Goal: Use online tool/utility: Use online tool/utility

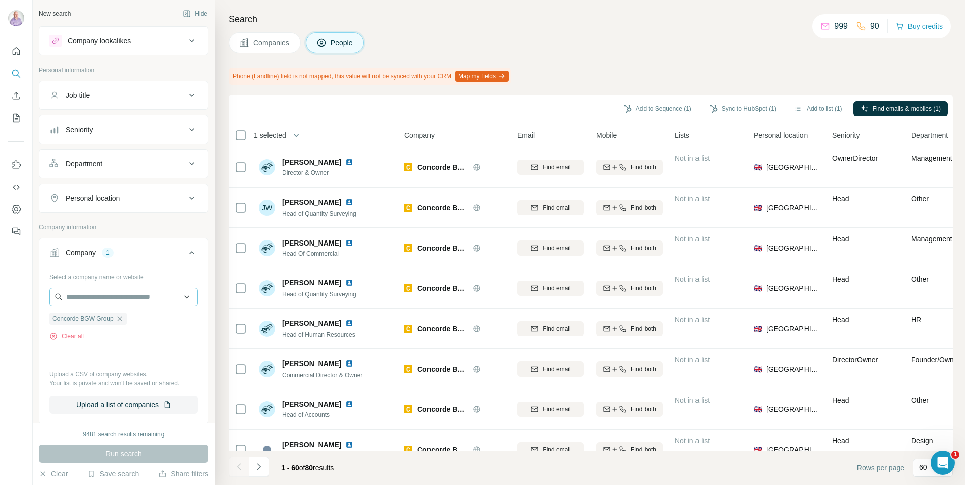
scroll to position [1568, 0]
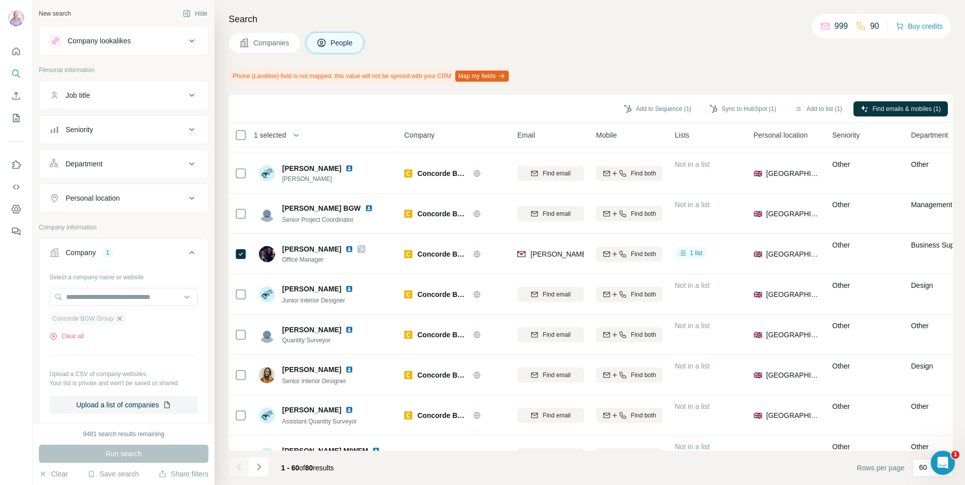
click at [119, 317] on icon "button" at bounding box center [119, 318] width 5 height 5
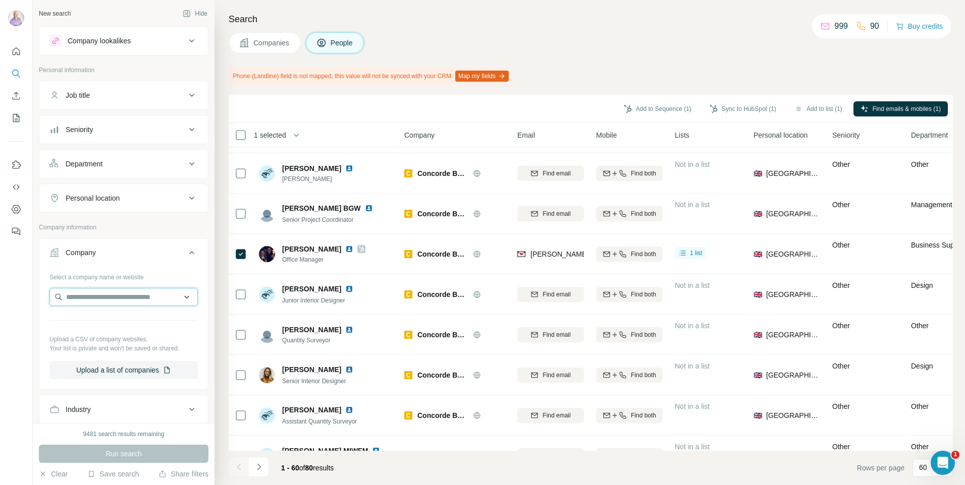
click at [108, 300] on input "text" at bounding box center [123, 297] width 148 height 18
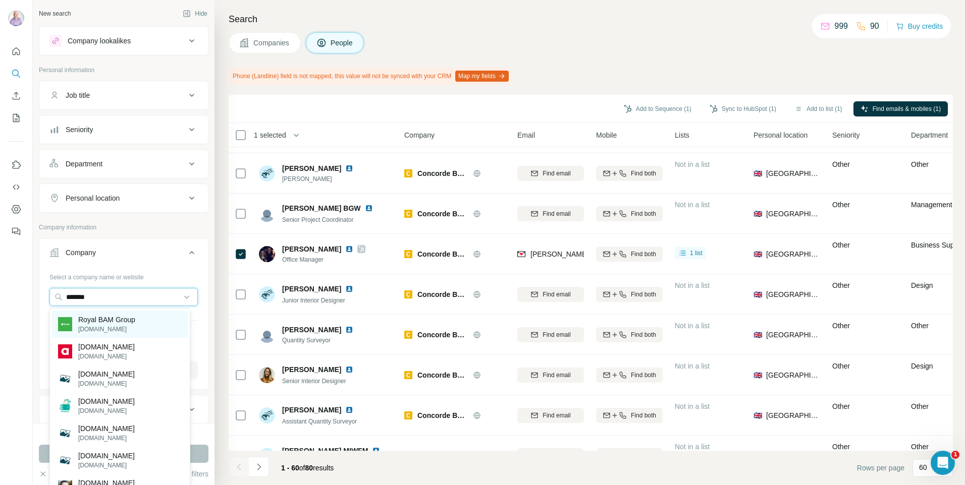
type input "*******"
click at [159, 327] on div "Royal BAM Group [DOMAIN_NAME]" at bounding box center [120, 324] width 136 height 27
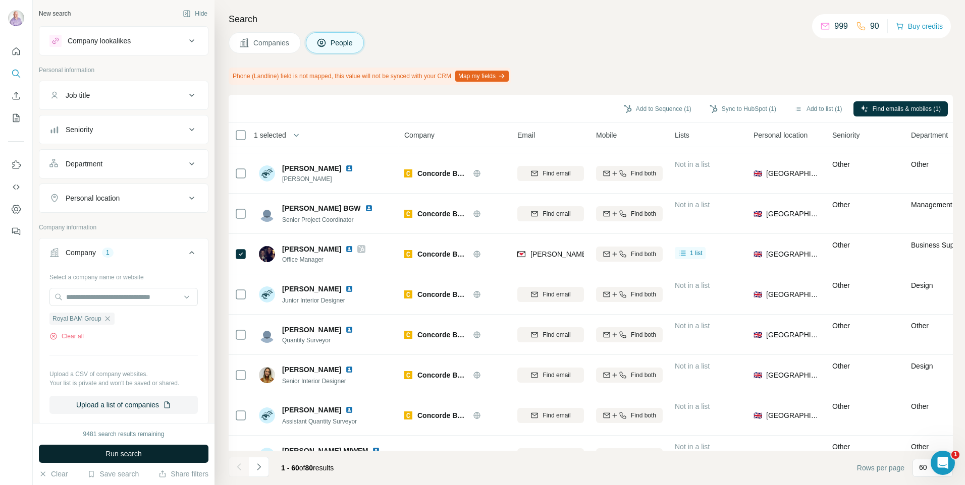
click at [149, 451] on button "Run search" at bounding box center [124, 454] width 170 height 18
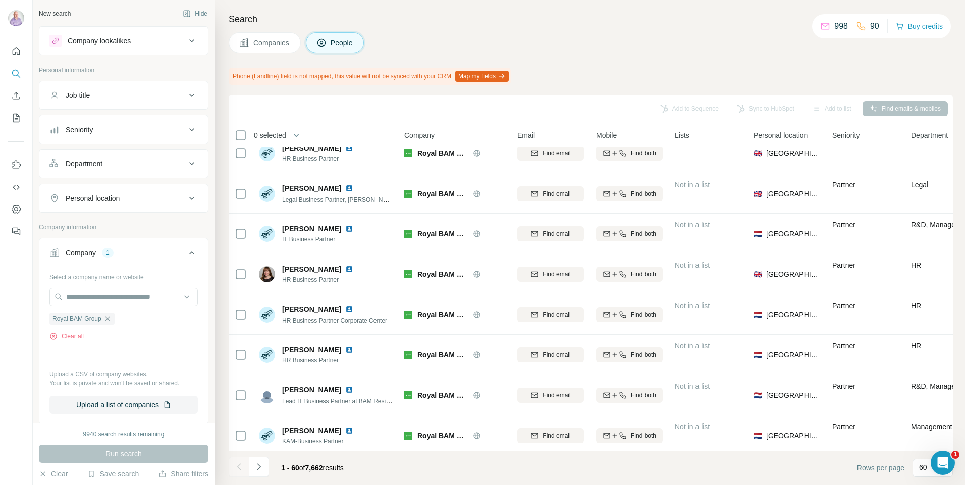
scroll to position [2123, 0]
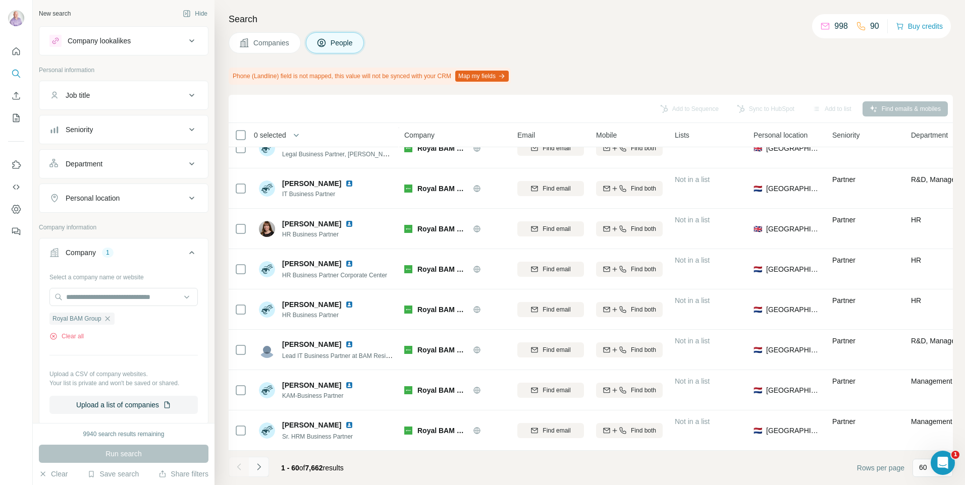
click at [267, 463] on button "Navigate to next page" at bounding box center [259, 467] width 20 height 20
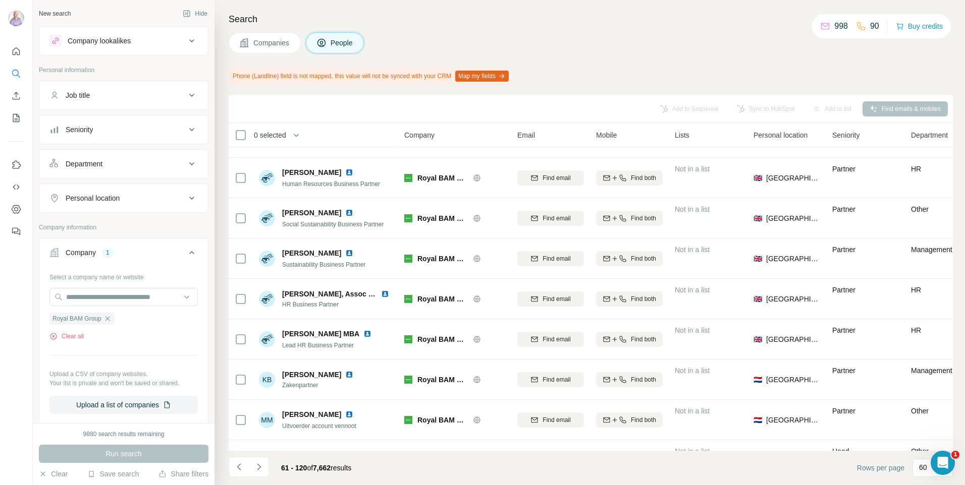
scroll to position [509, 0]
